Goal: Task Accomplishment & Management: Manage account settings

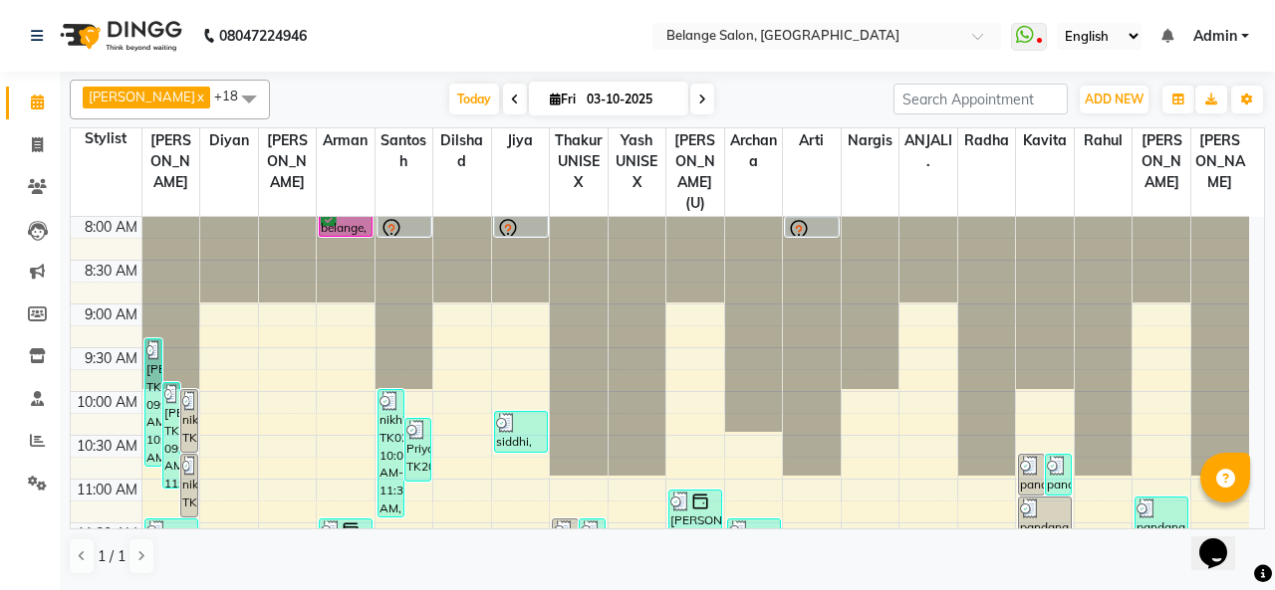
scroll to position [709, 0]
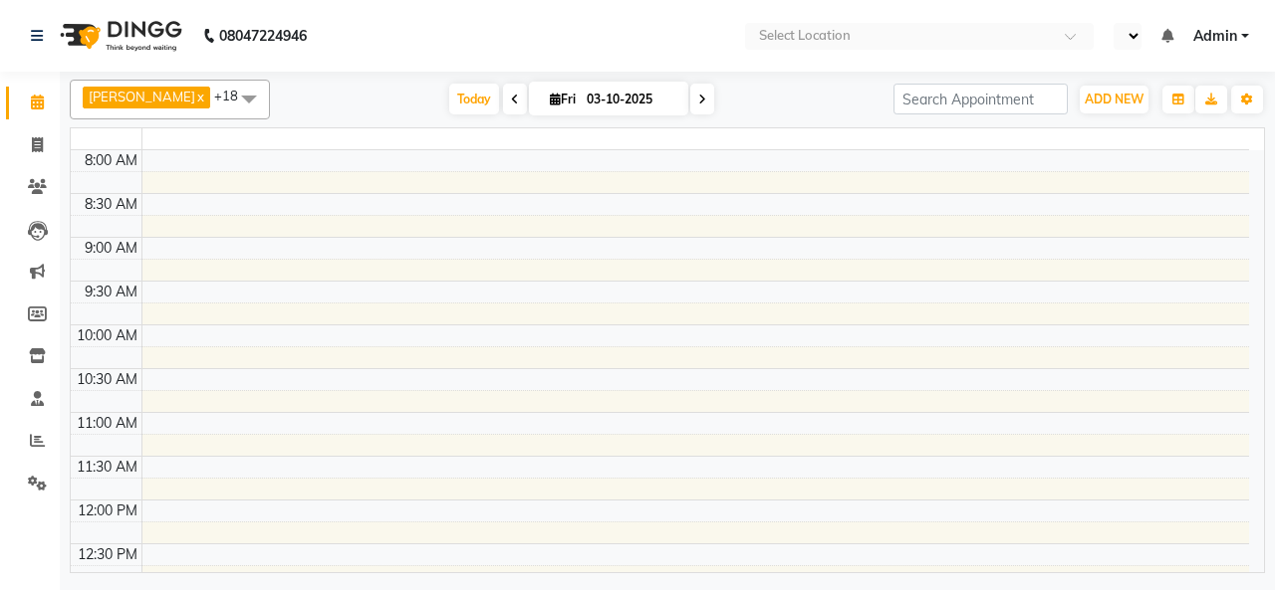
select select "en"
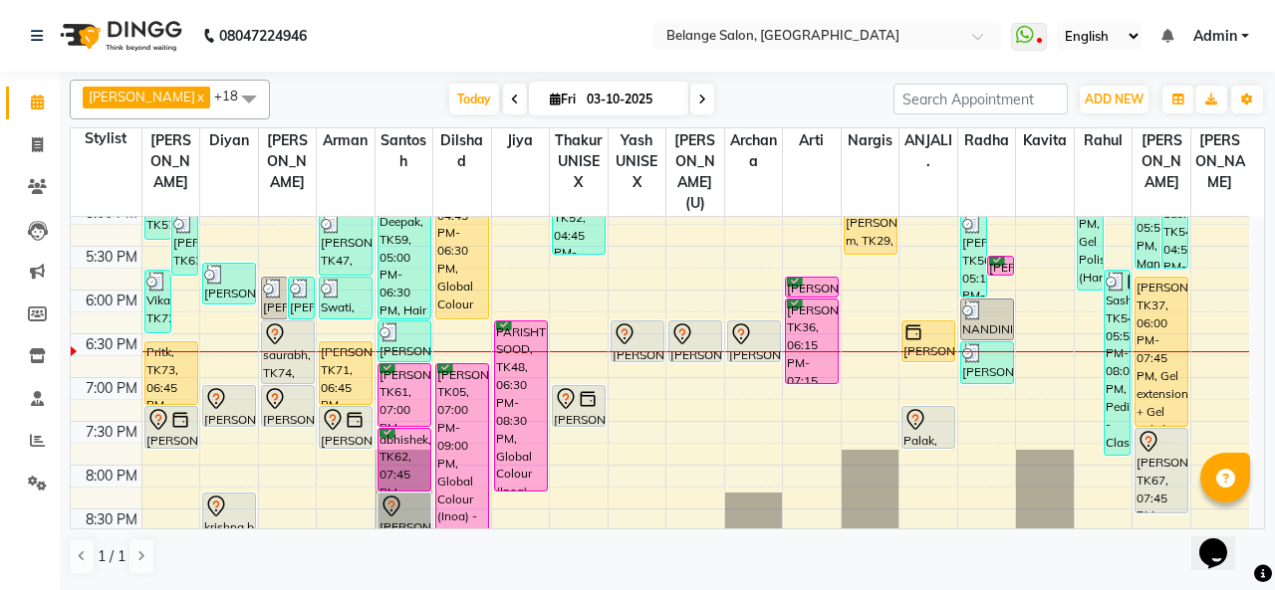
scroll to position [809, 0]
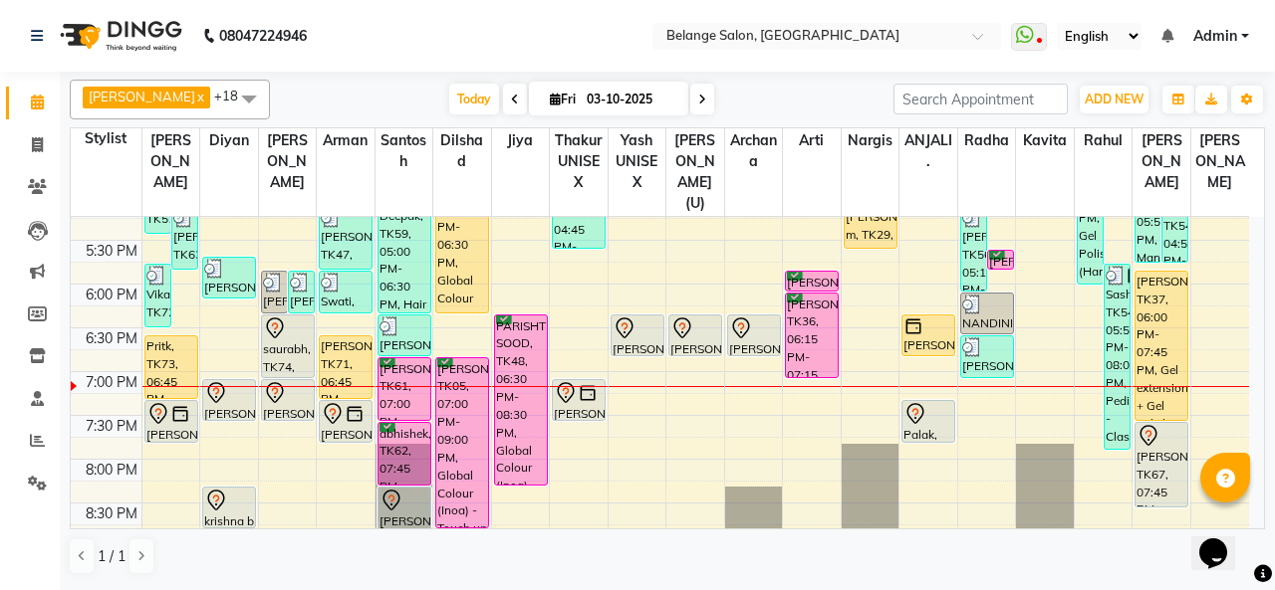
click at [690, 85] on span at bounding box center [702, 99] width 24 height 31
type input "04-10-2025"
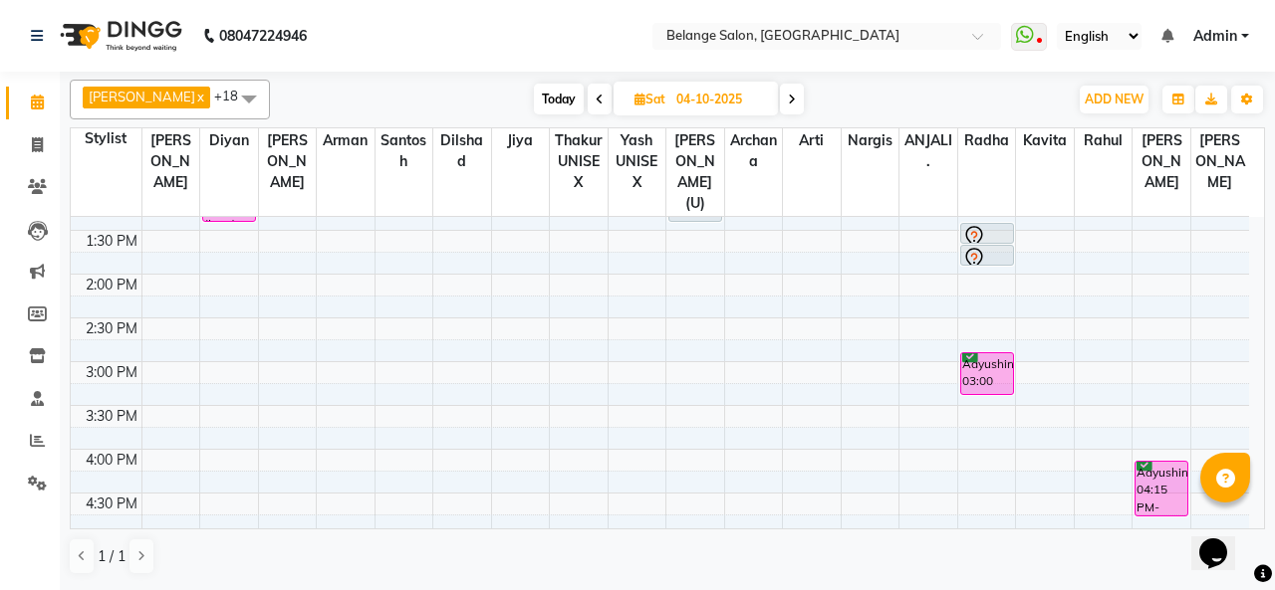
scroll to position [474, 0]
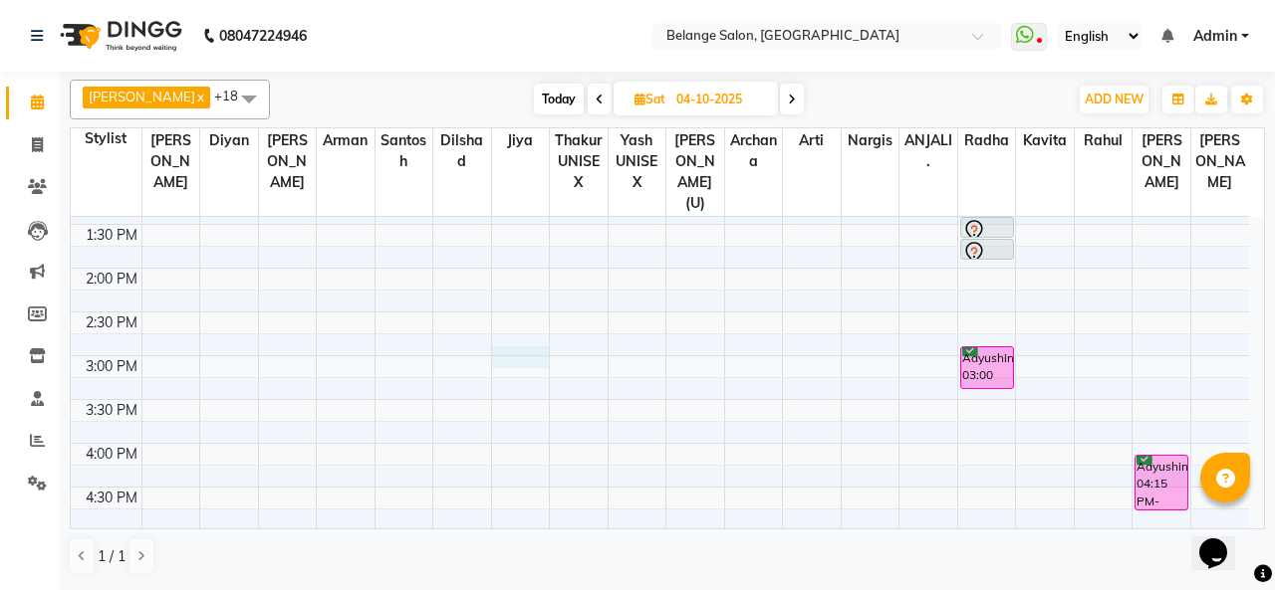
click at [513, 340] on div "8:00 AM 8:30 AM 9:00 AM 9:30 AM 10:00 AM 10:30 AM 11:00 AM 11:30 AM 12:00 PM 12…" at bounding box center [660, 399] width 1178 height 1313
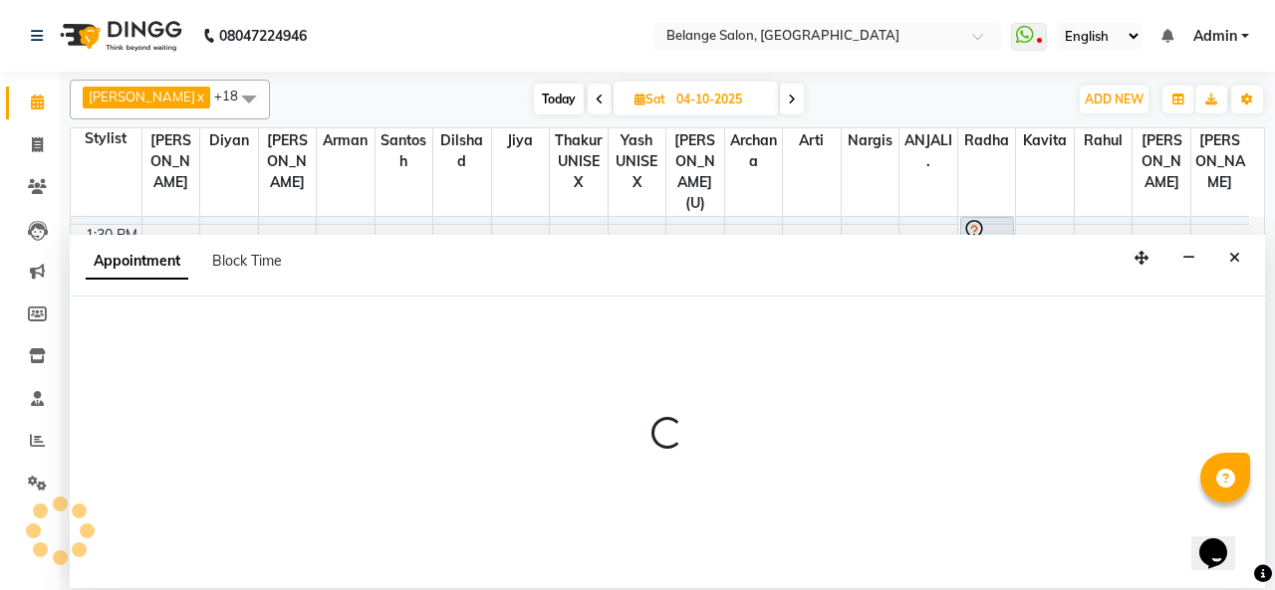
select select "74454"
select select "900"
select select "tentative"
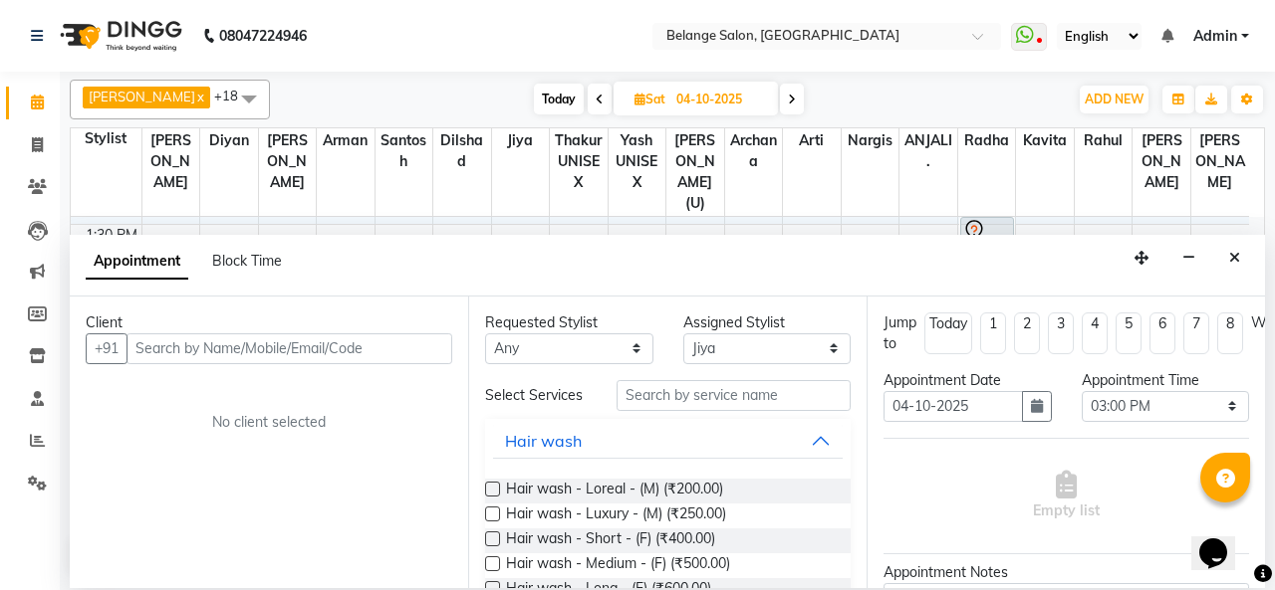
click at [199, 348] on input "text" at bounding box center [289, 349] width 326 height 31
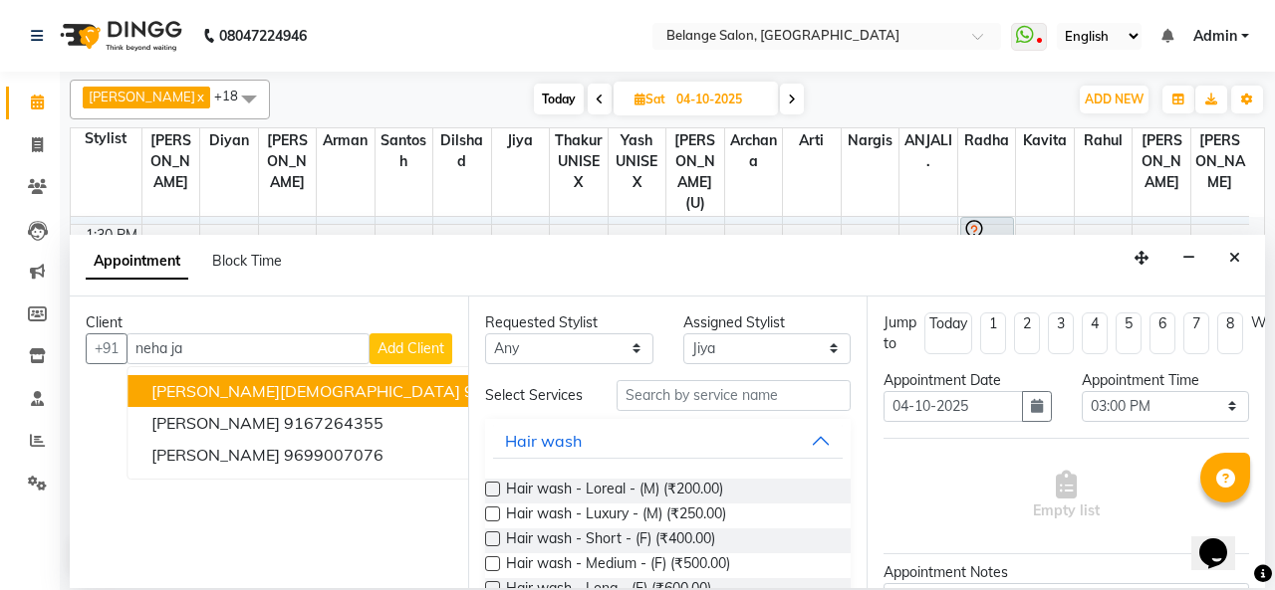
click at [464, 383] on ngb-highlight "9820473998" at bounding box center [514, 391] width 100 height 20
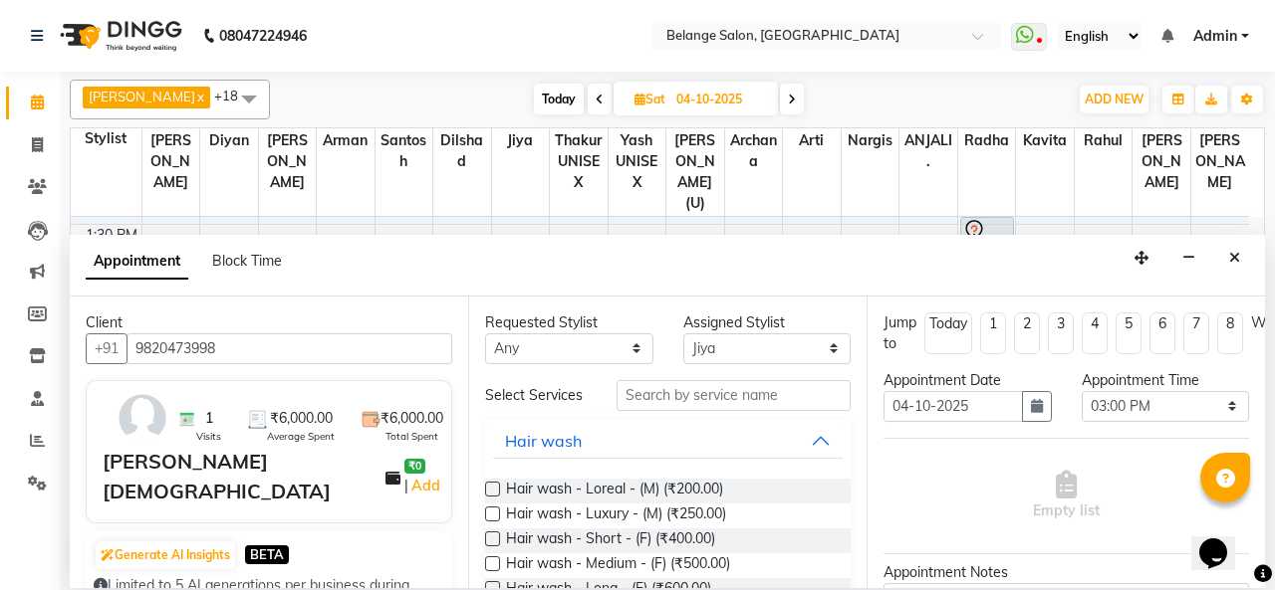
type input "9820473998"
click at [717, 401] on input "text" at bounding box center [733, 395] width 234 height 31
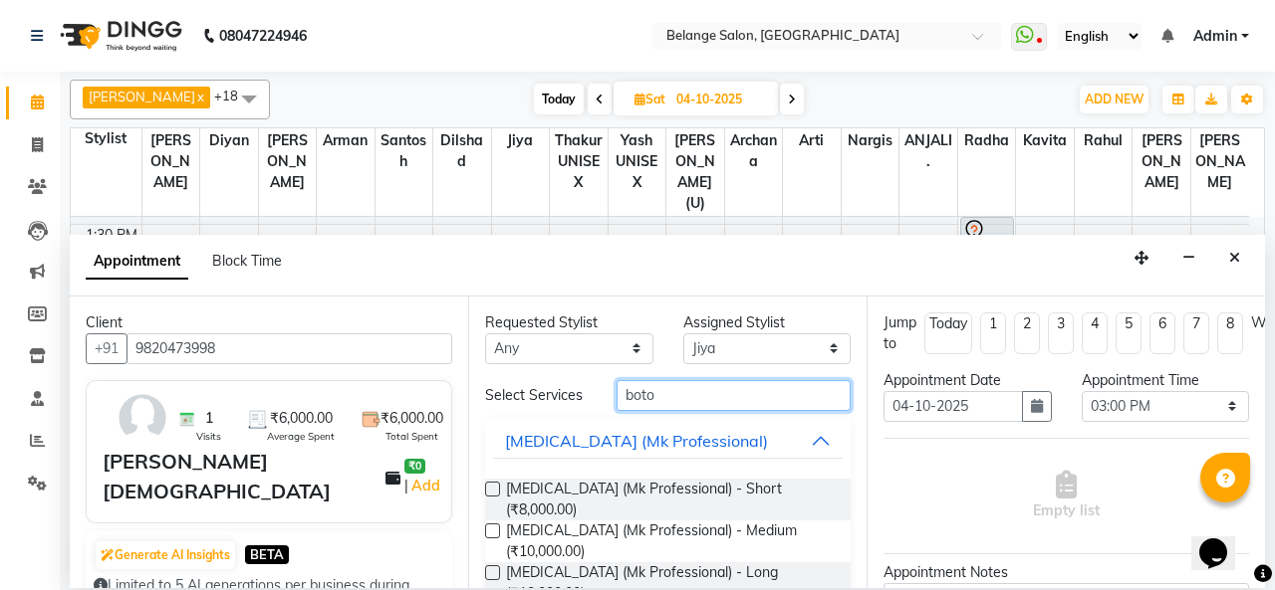
type input "boto"
click at [489, 489] on label at bounding box center [492, 489] width 15 height 15
click at [489, 489] on input "checkbox" at bounding box center [491, 491] width 13 height 13
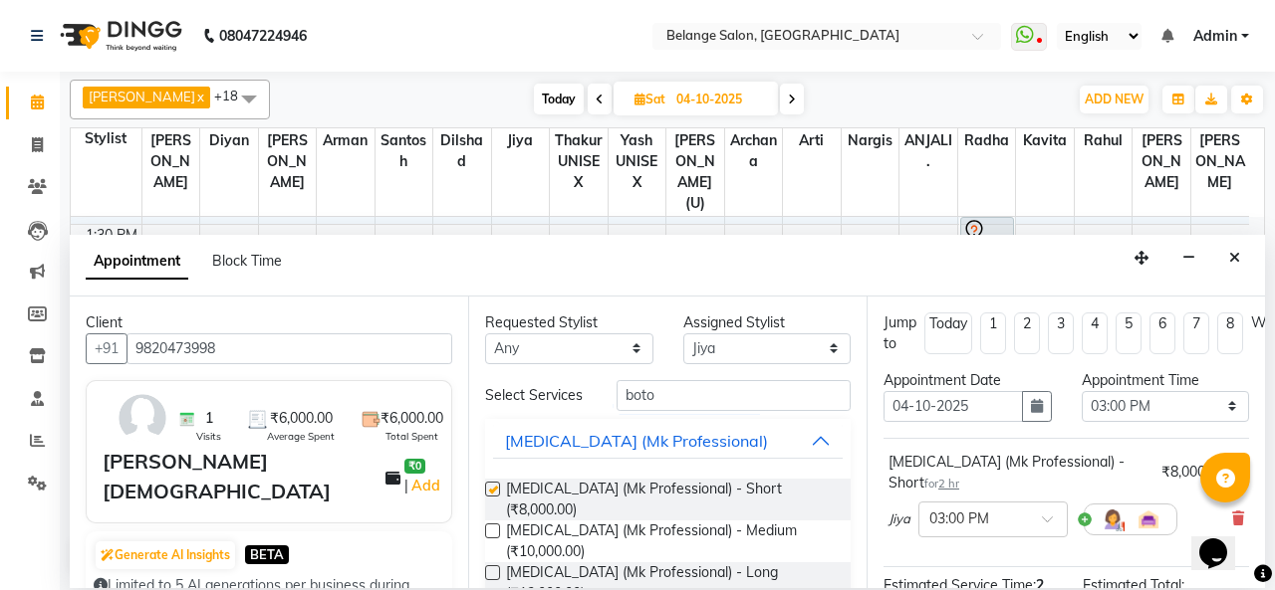
checkbox input "false"
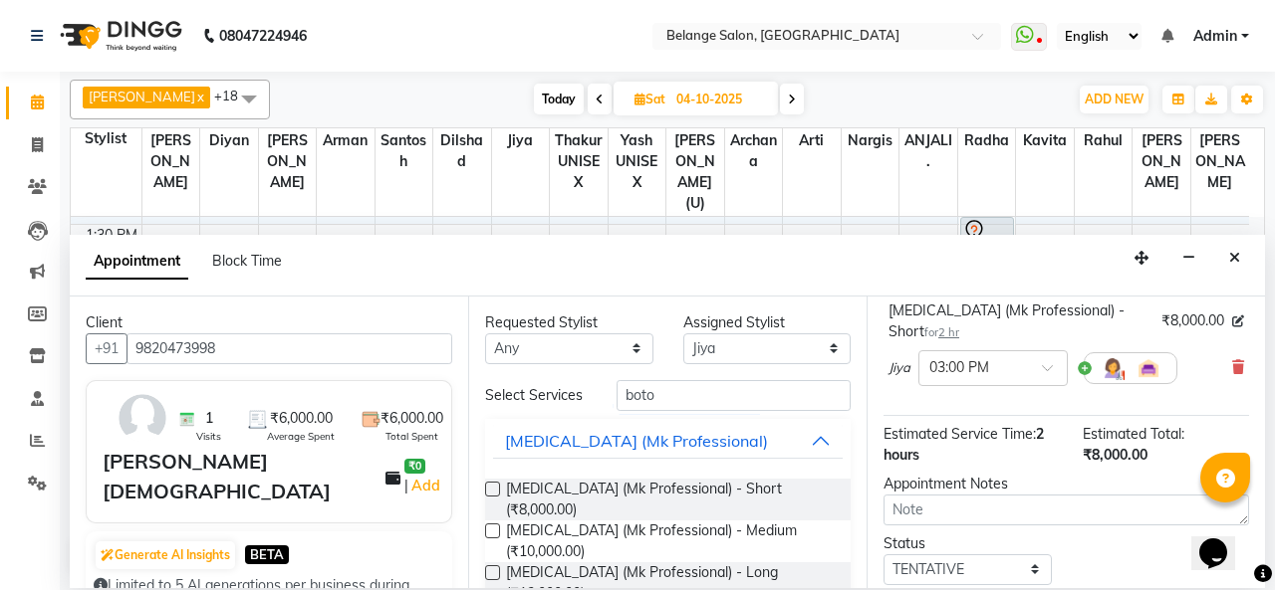
scroll to position [259, 0]
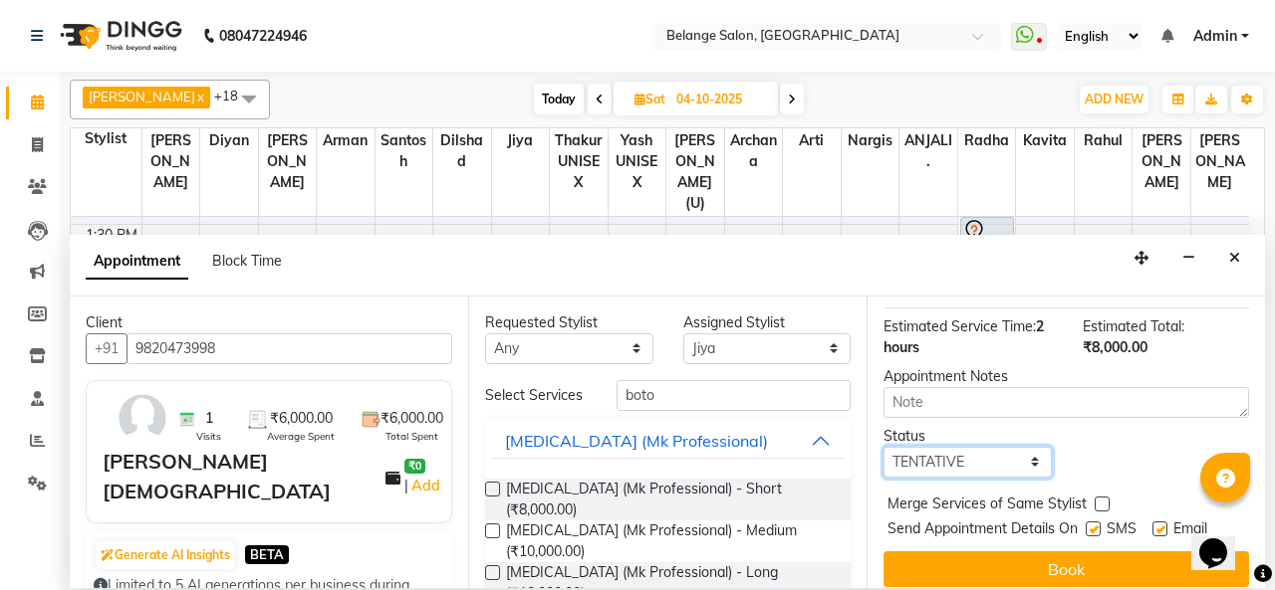
click at [946, 447] on select "Select TENTATIVE CONFIRM UPCOMING" at bounding box center [967, 462] width 168 height 31
select select "confirm booking"
click at [883, 447] on select "Select TENTATIVE CONFIRM UPCOMING" at bounding box center [967, 462] width 168 height 31
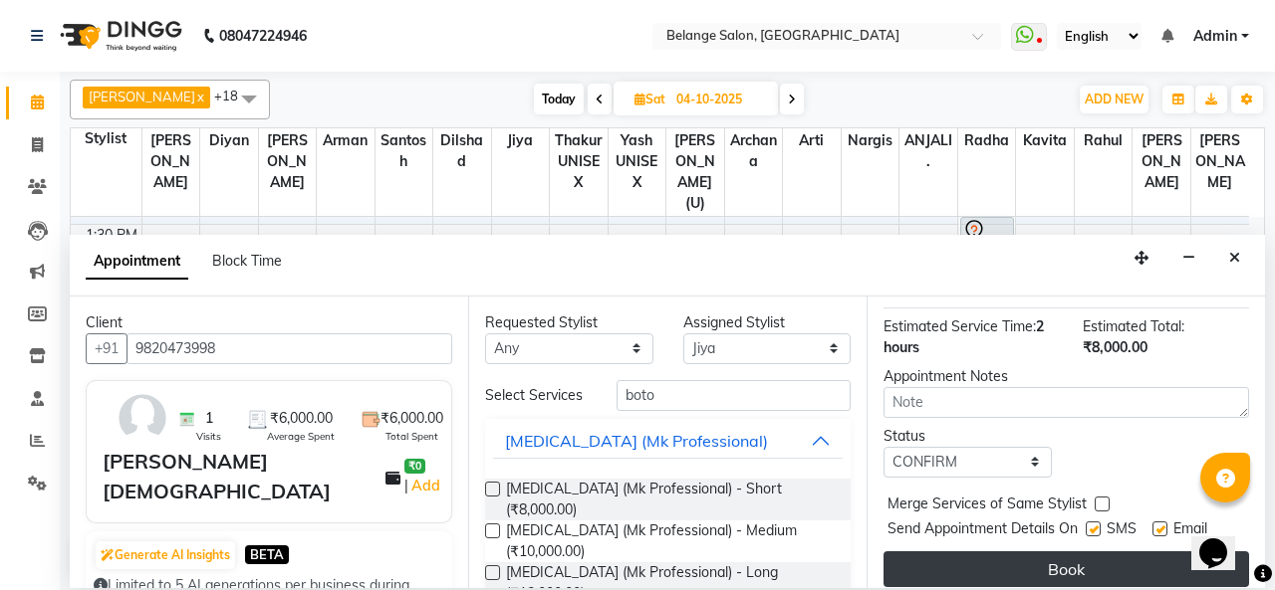
click at [1018, 555] on button "Book" at bounding box center [1065, 570] width 365 height 36
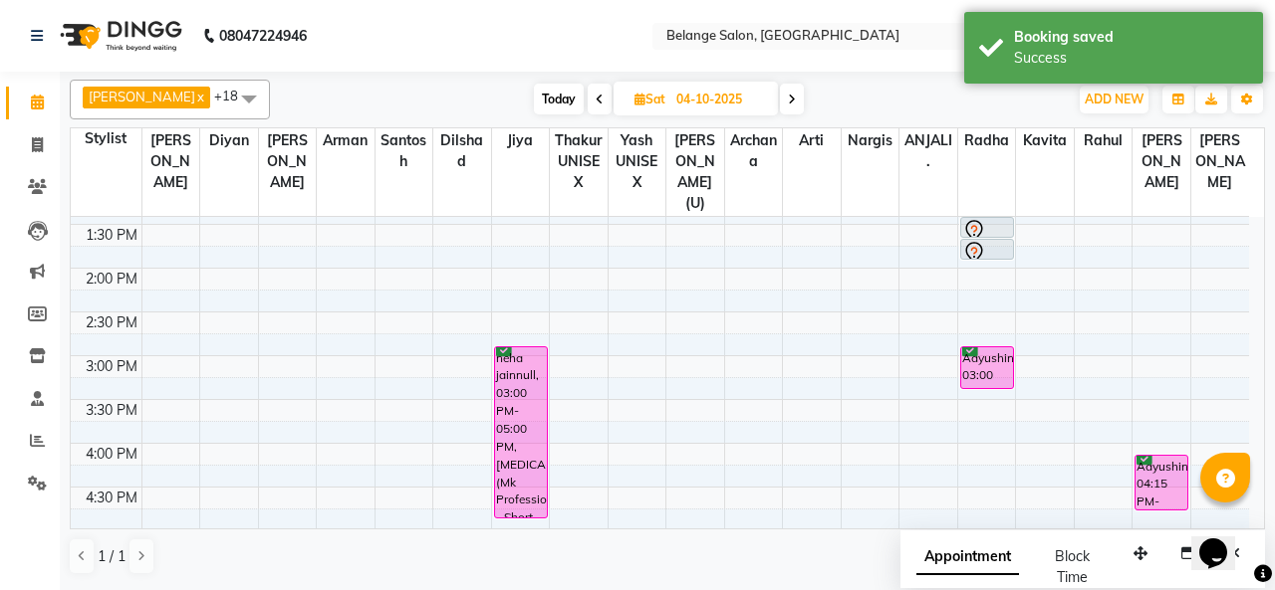
click at [514, 348] on div "neha jainnull, 03:00 PM-05:00 PM, Botox (Mk Professional) - Short" at bounding box center [521, 433] width 52 height 170
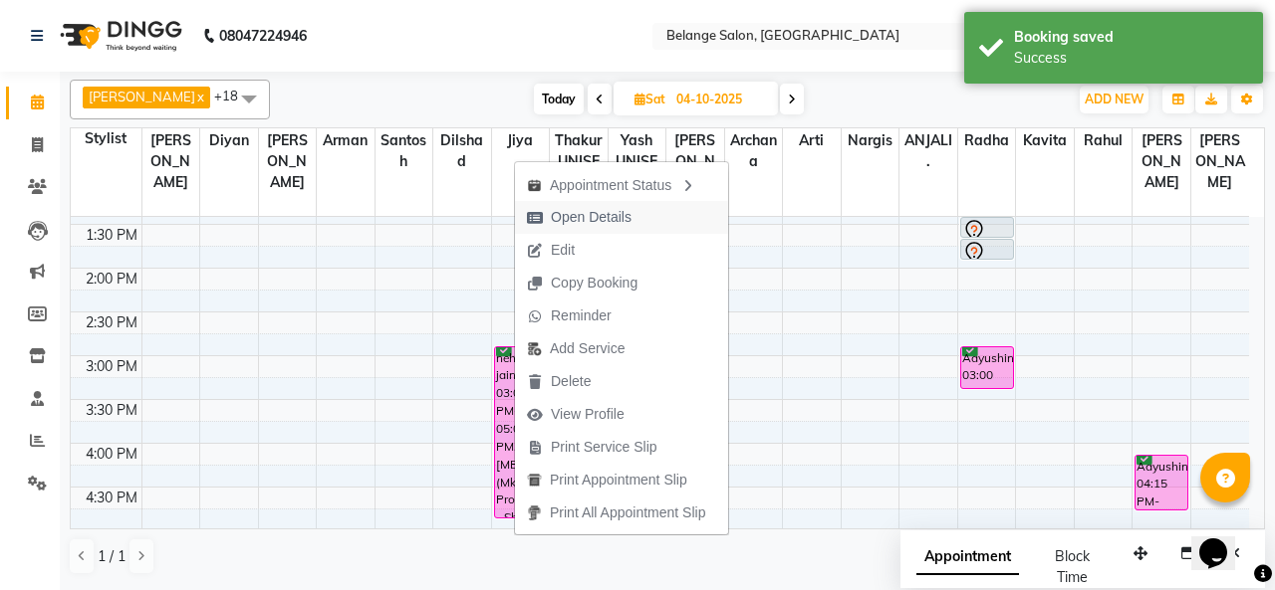
click at [583, 211] on span "Open Details" at bounding box center [591, 217] width 81 height 21
select select "6"
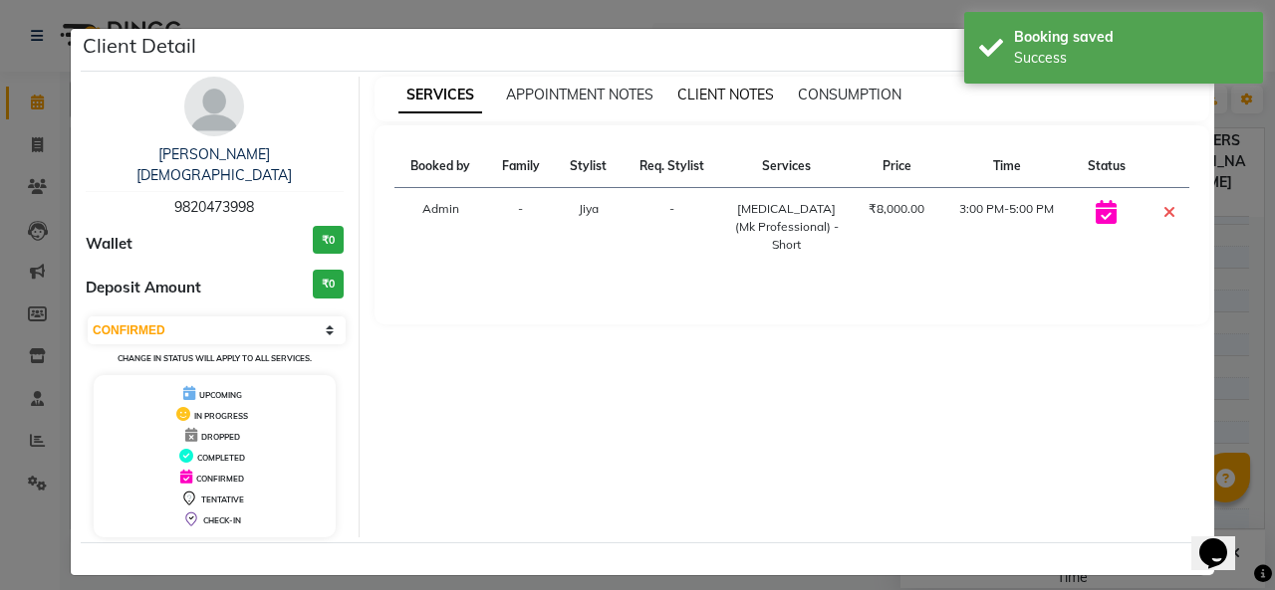
click at [703, 91] on span "CLIENT NOTES" at bounding box center [725, 95] width 97 height 18
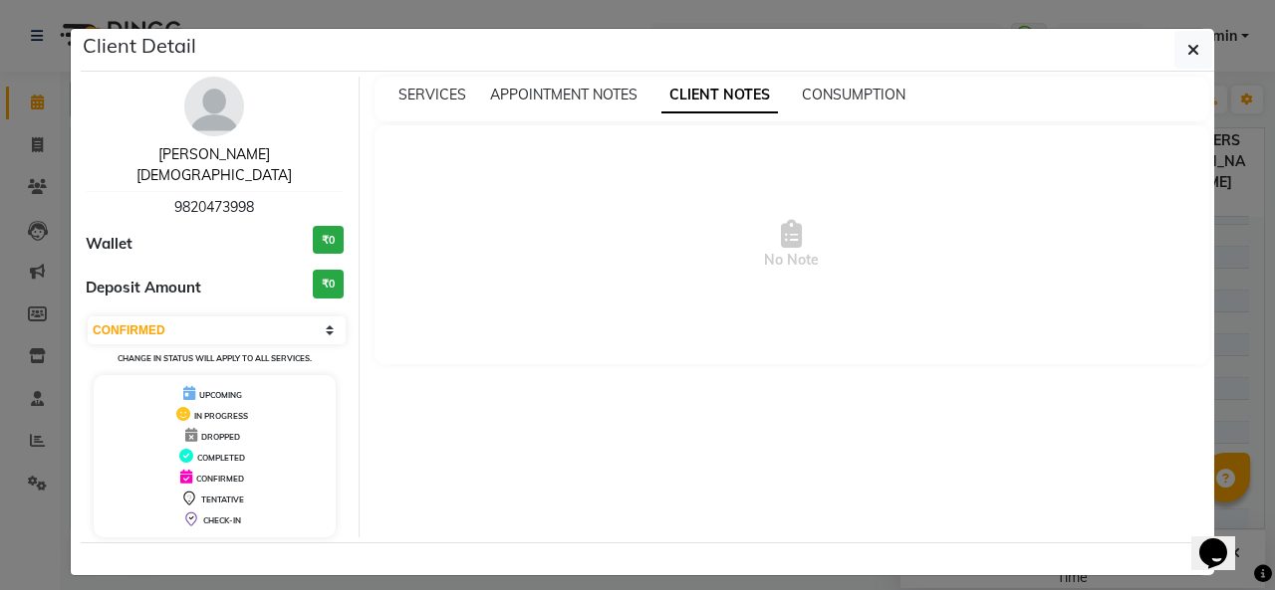
click at [208, 152] on link "neha jain" at bounding box center [213, 164] width 155 height 39
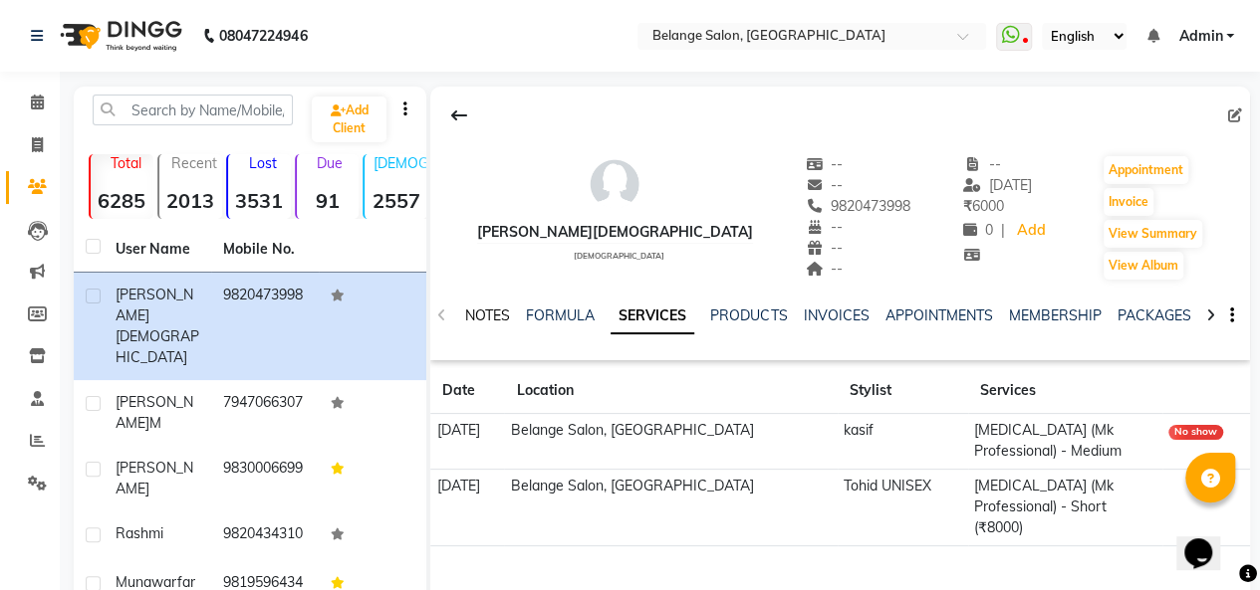
click at [494, 316] on link "NOTES" at bounding box center [487, 316] width 45 height 18
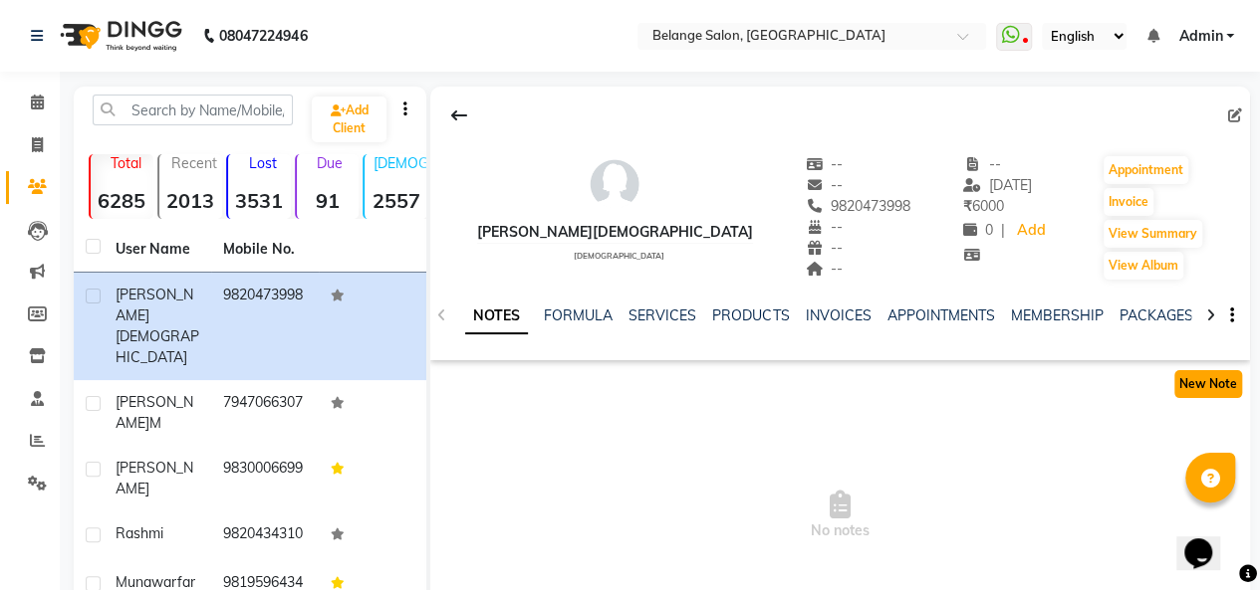
click at [1189, 383] on button "New Note" at bounding box center [1208, 384] width 68 height 28
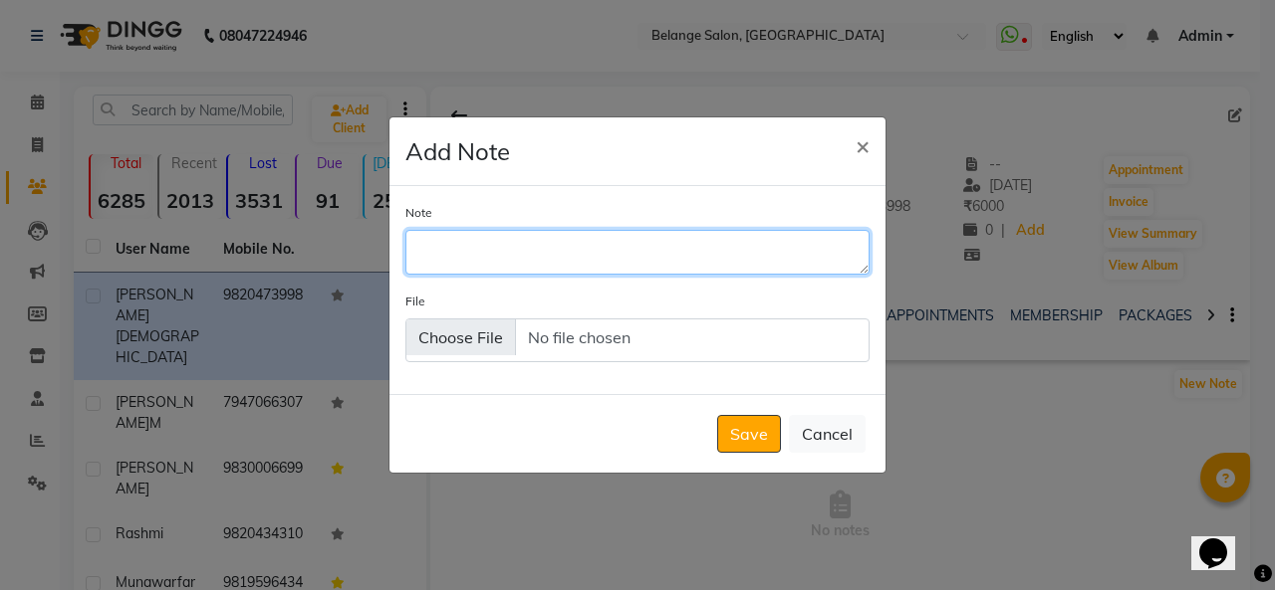
click at [527, 254] on textarea "Note" at bounding box center [637, 252] width 464 height 44
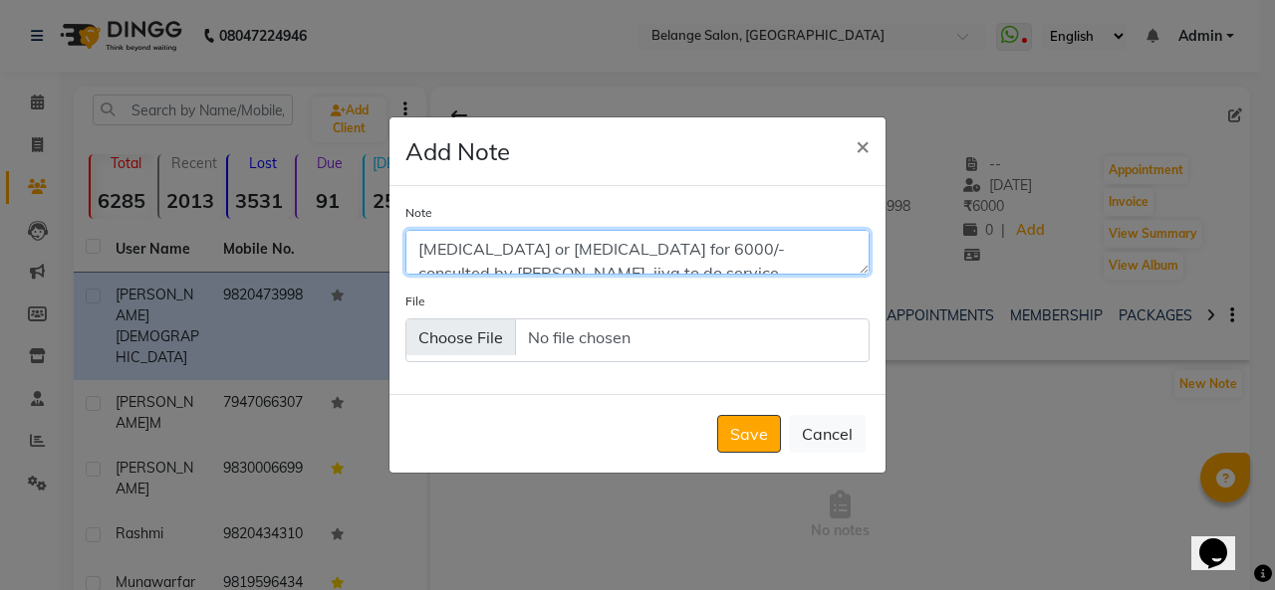
scroll to position [9, 0]
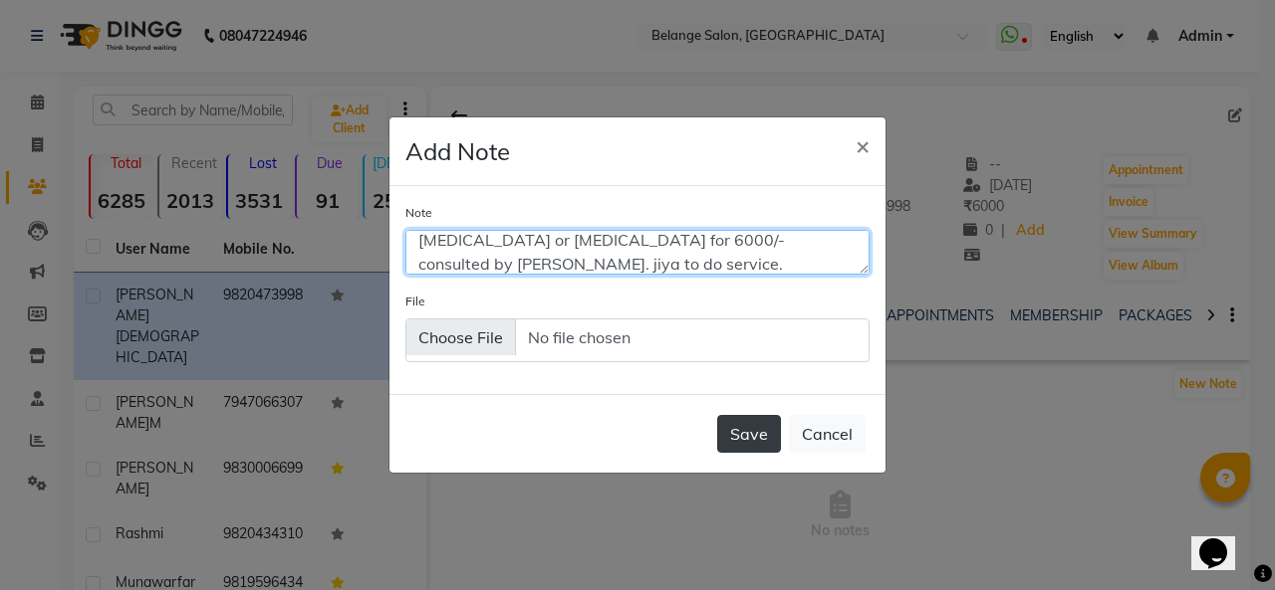
type textarea "botox or biotin for 6000/- consulted by richa. jiya to do service."
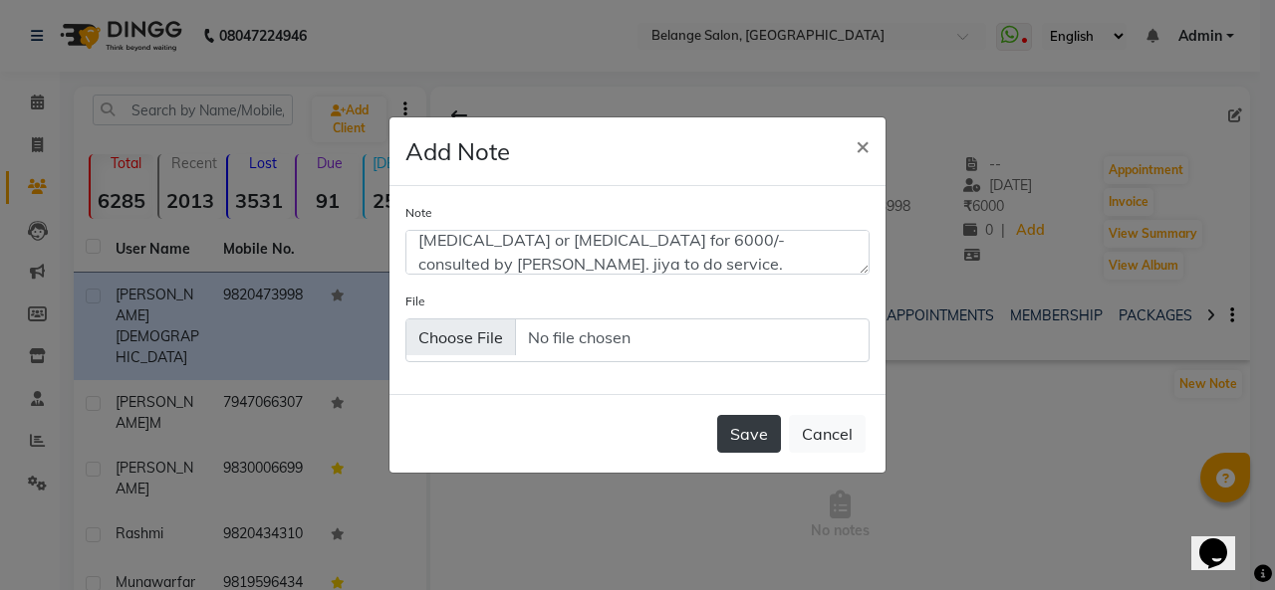
click at [759, 437] on button "Save" at bounding box center [749, 434] width 64 height 38
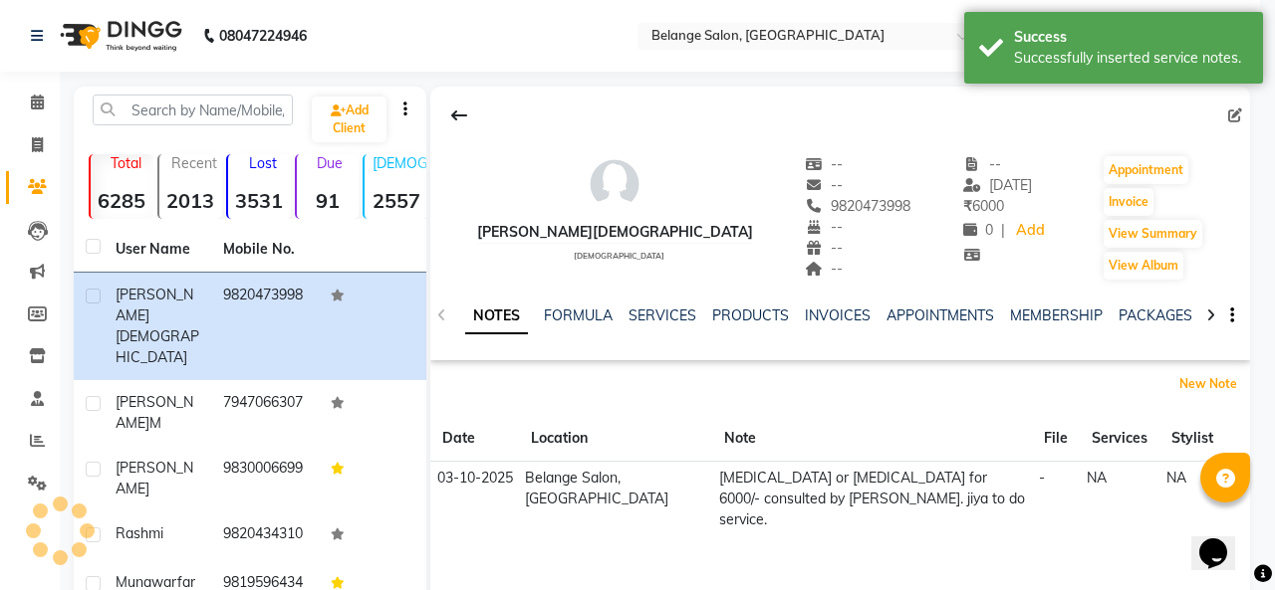
scroll to position [0, 0]
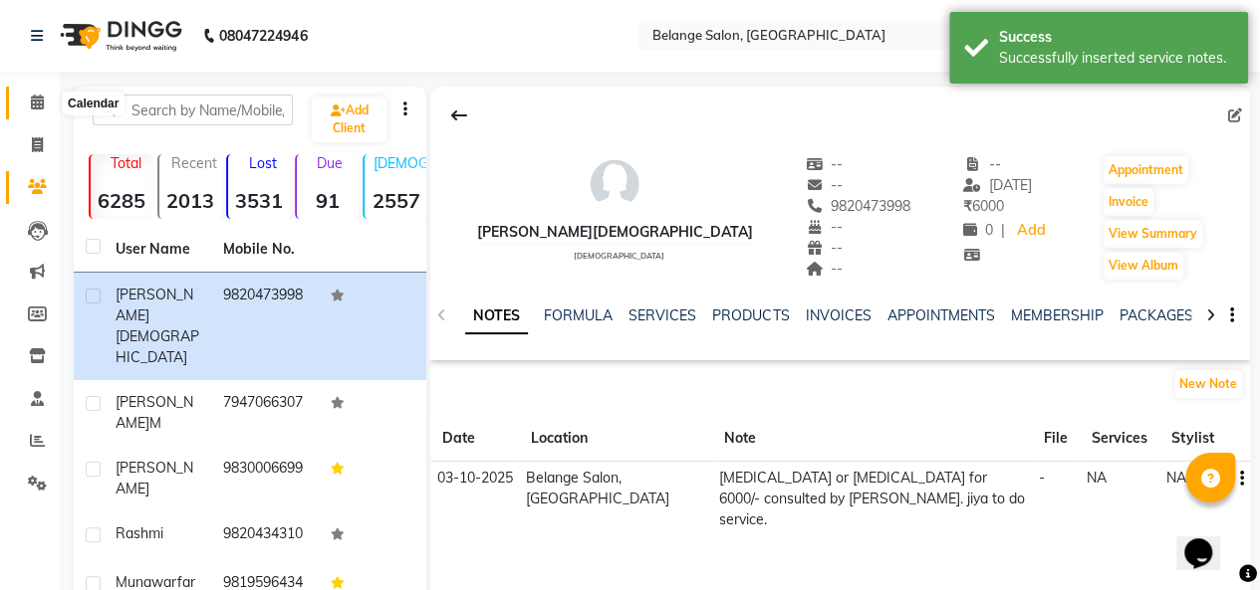
click at [37, 105] on icon at bounding box center [37, 102] width 13 height 15
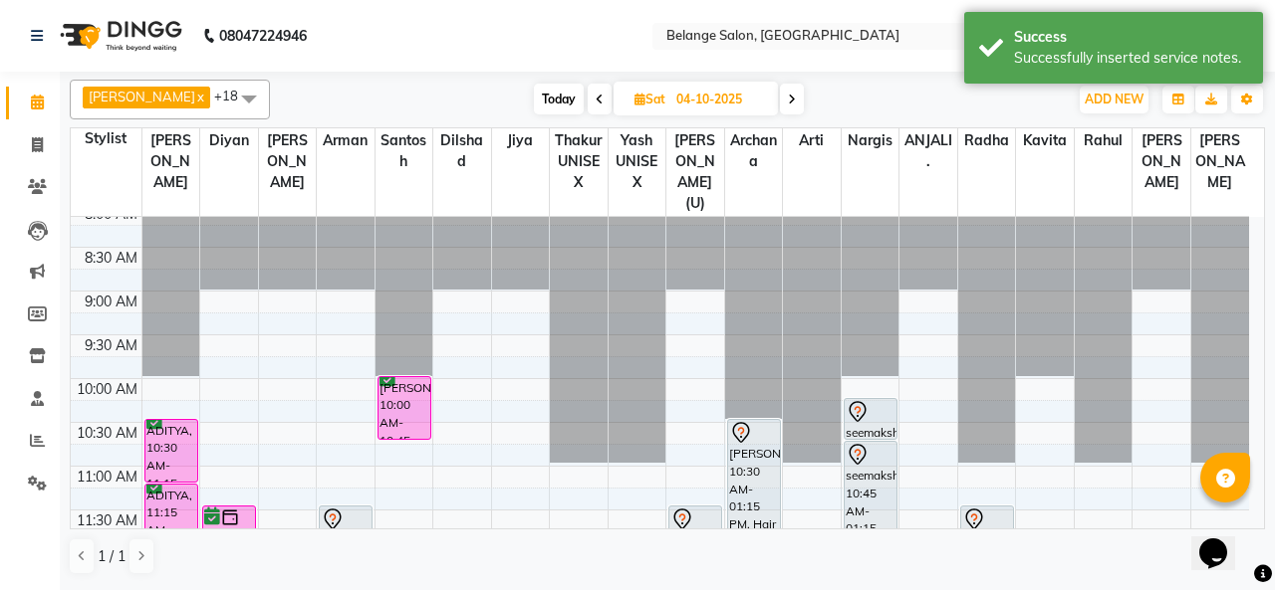
scroll to position [91, 0]
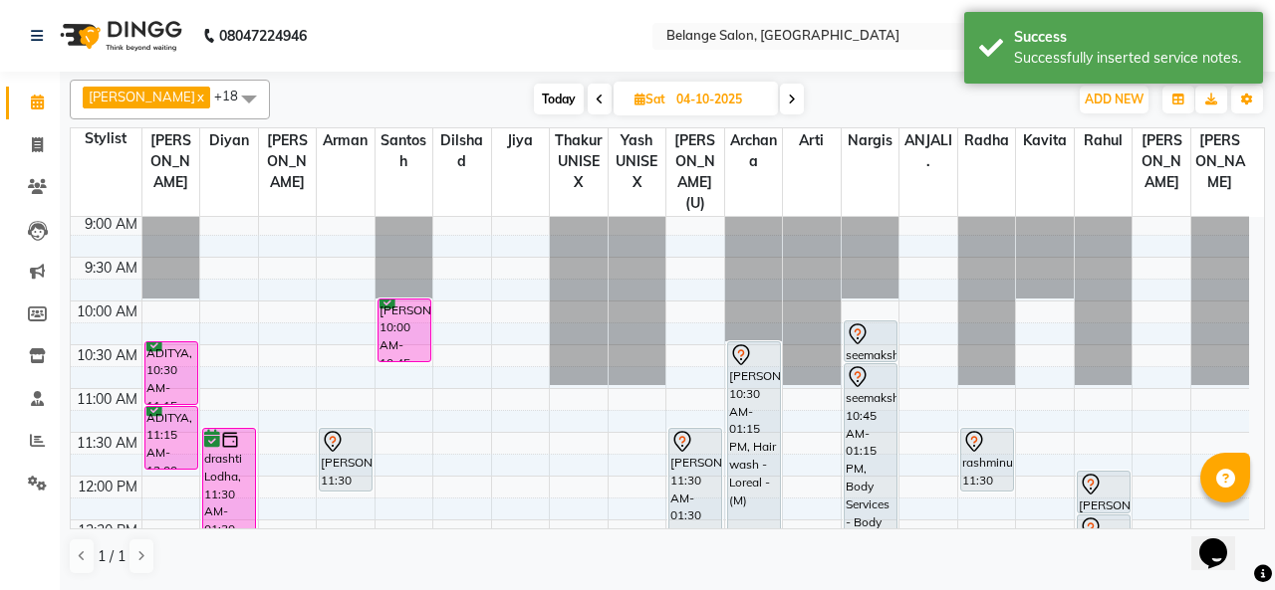
click at [534, 96] on span "Today" at bounding box center [559, 99] width 50 height 31
type input "03-10-2025"
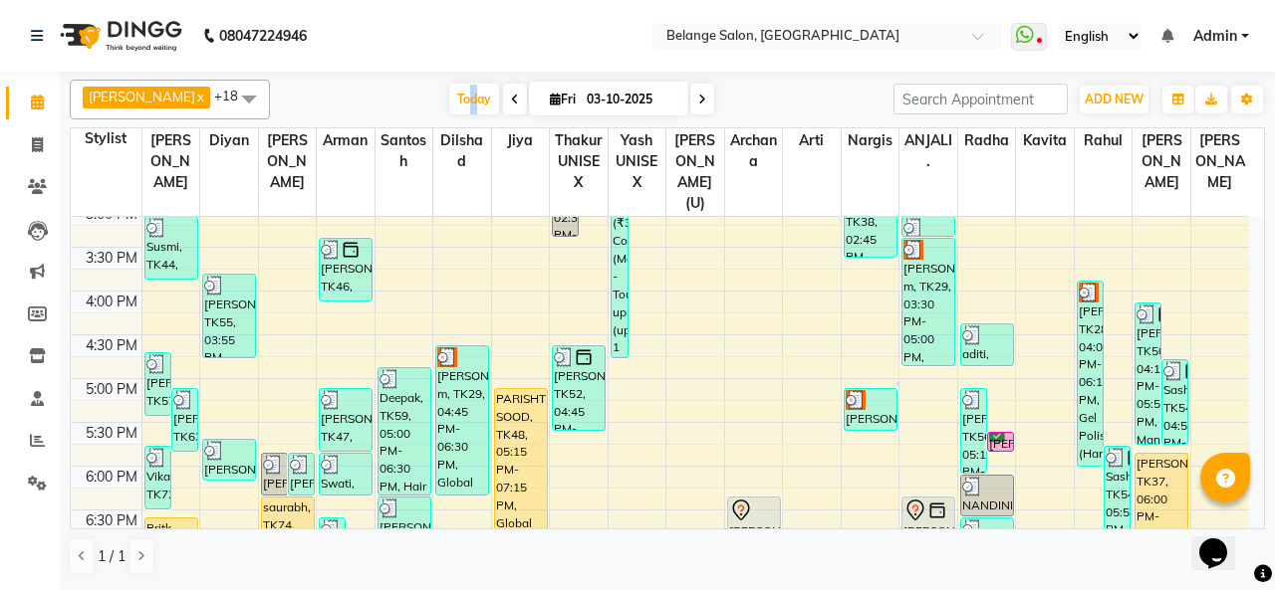
scroll to position [603, 0]
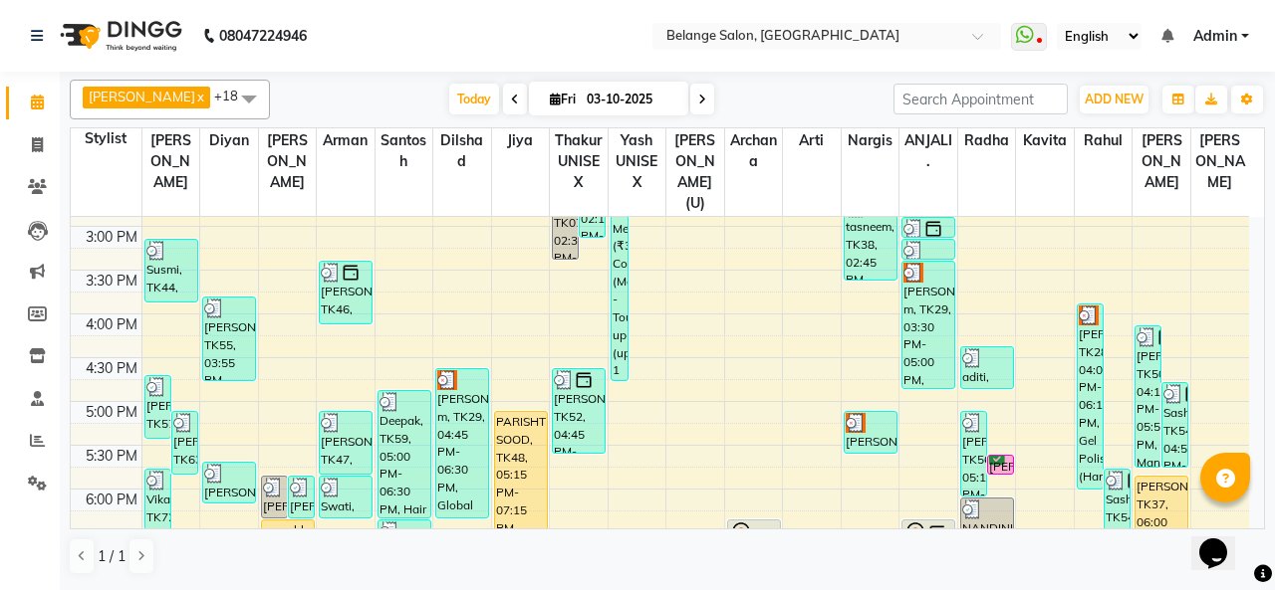
click at [751, 111] on div "Today Fri 03-10-2025" at bounding box center [581, 100] width 603 height 30
click at [38, 102] on icon at bounding box center [37, 102] width 13 height 15
